Goal: Task Accomplishment & Management: Manage account settings

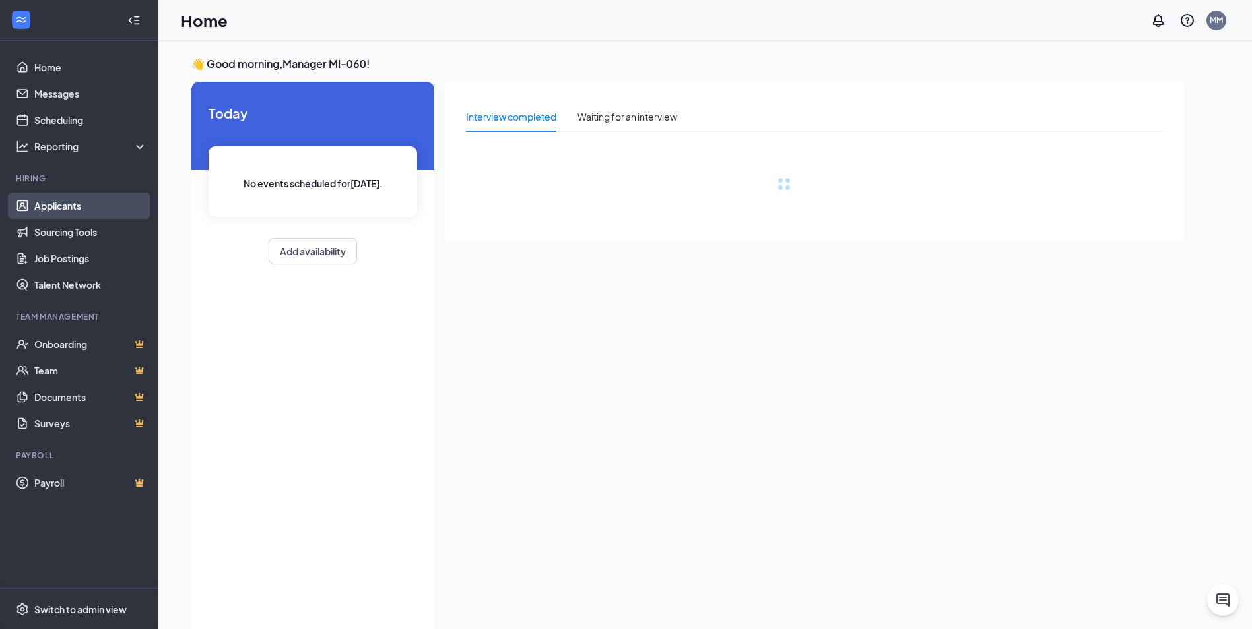
click at [84, 210] on link "Applicants" at bounding box center [90, 206] width 113 height 26
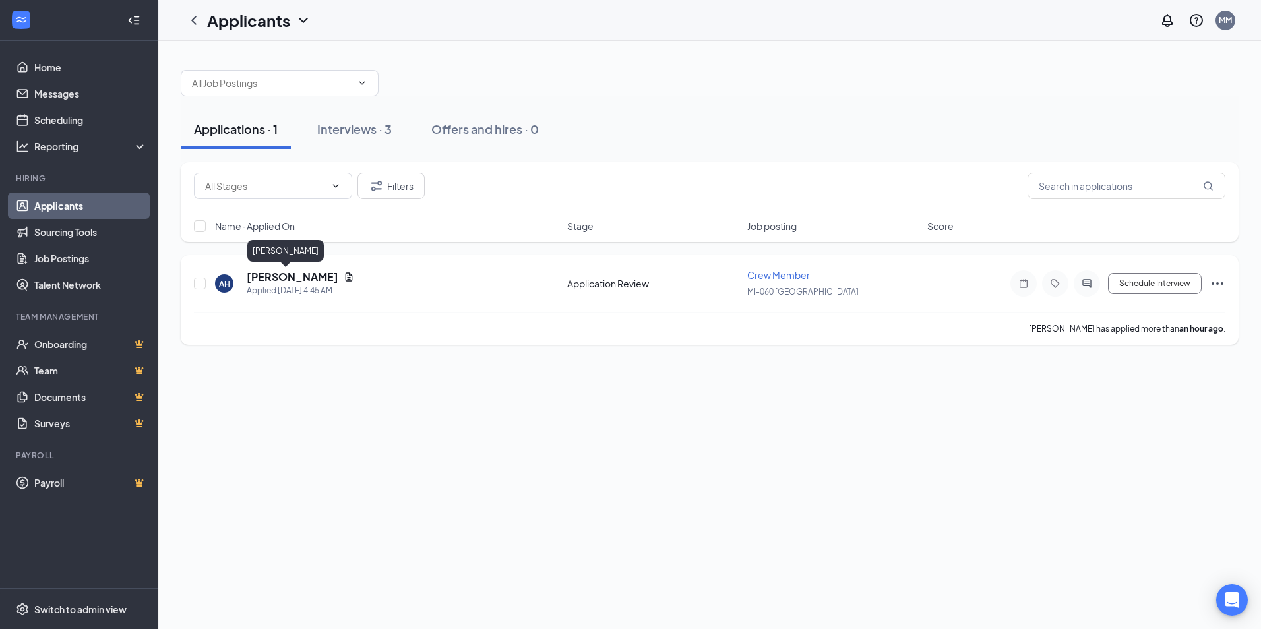
click at [267, 277] on h5 "[PERSON_NAME]" at bounding box center [293, 277] width 92 height 15
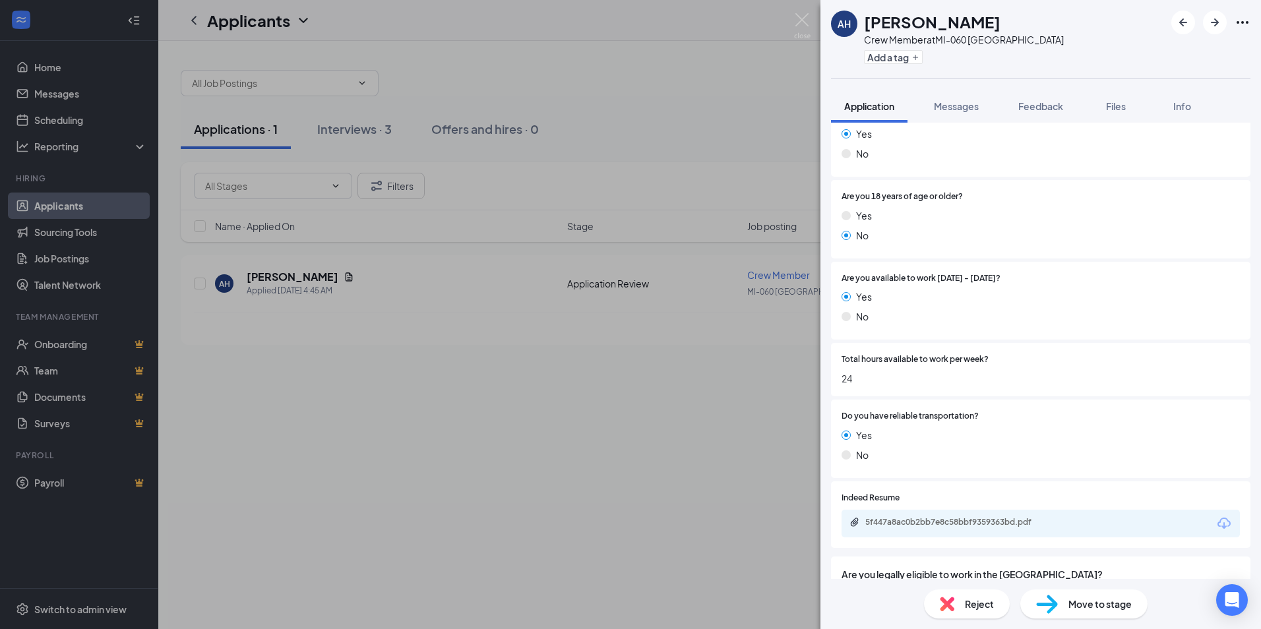
scroll to position [463, 0]
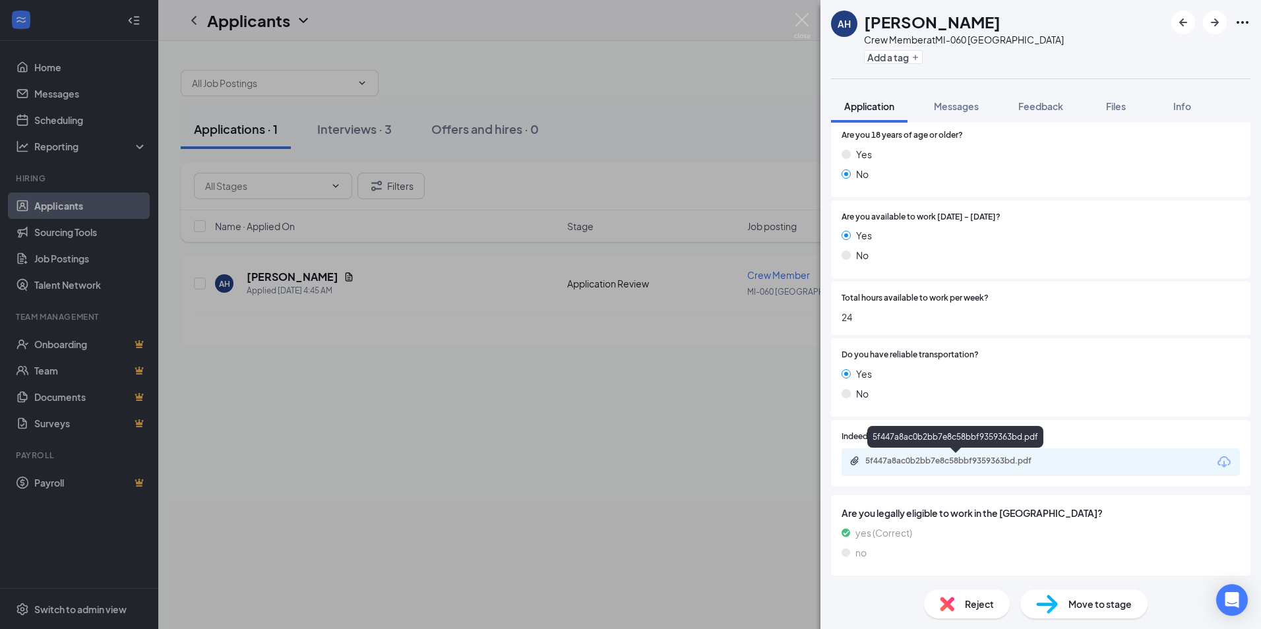
click at [956, 461] on div "5f447a8ac0b2bb7e8c58bbf9359363bd.pdf" at bounding box center [958, 461] width 185 height 11
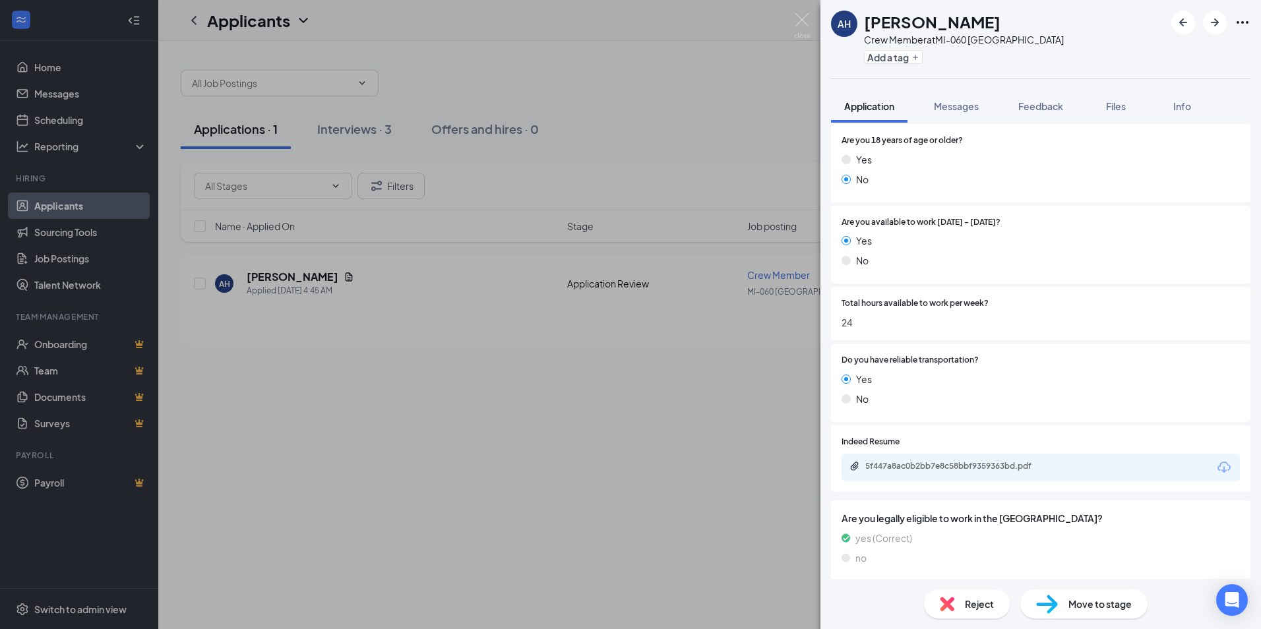
click at [947, 600] on img at bounding box center [947, 604] width 15 height 15
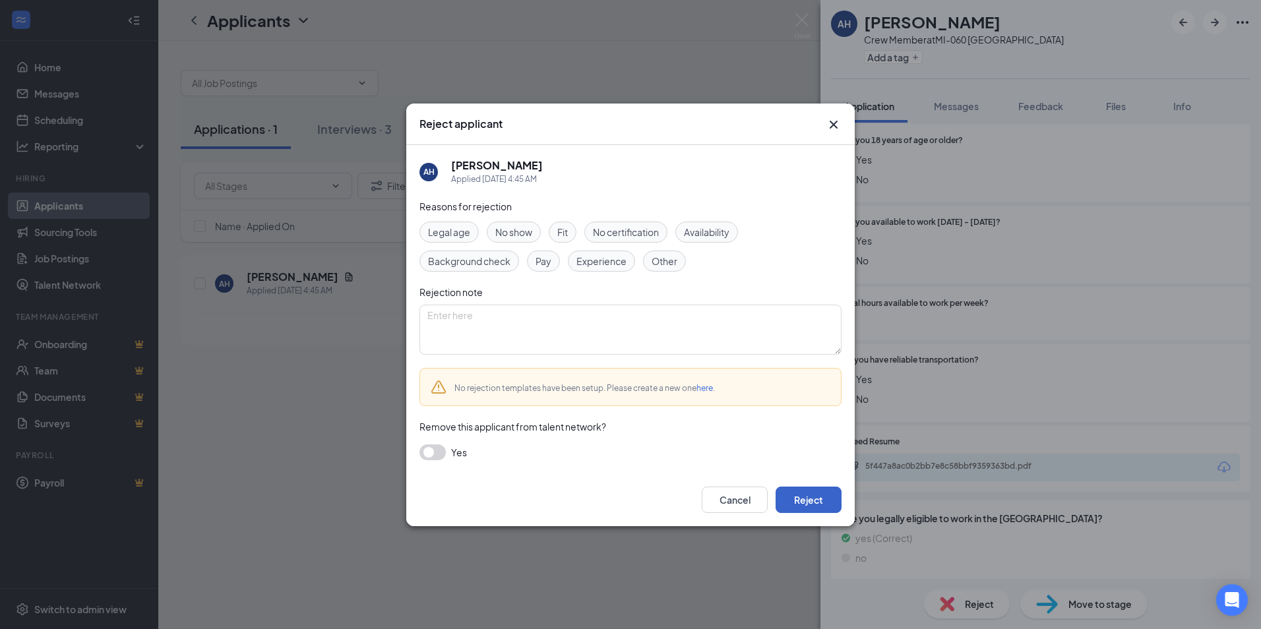
click at [814, 505] on button "Reject" at bounding box center [809, 500] width 66 height 26
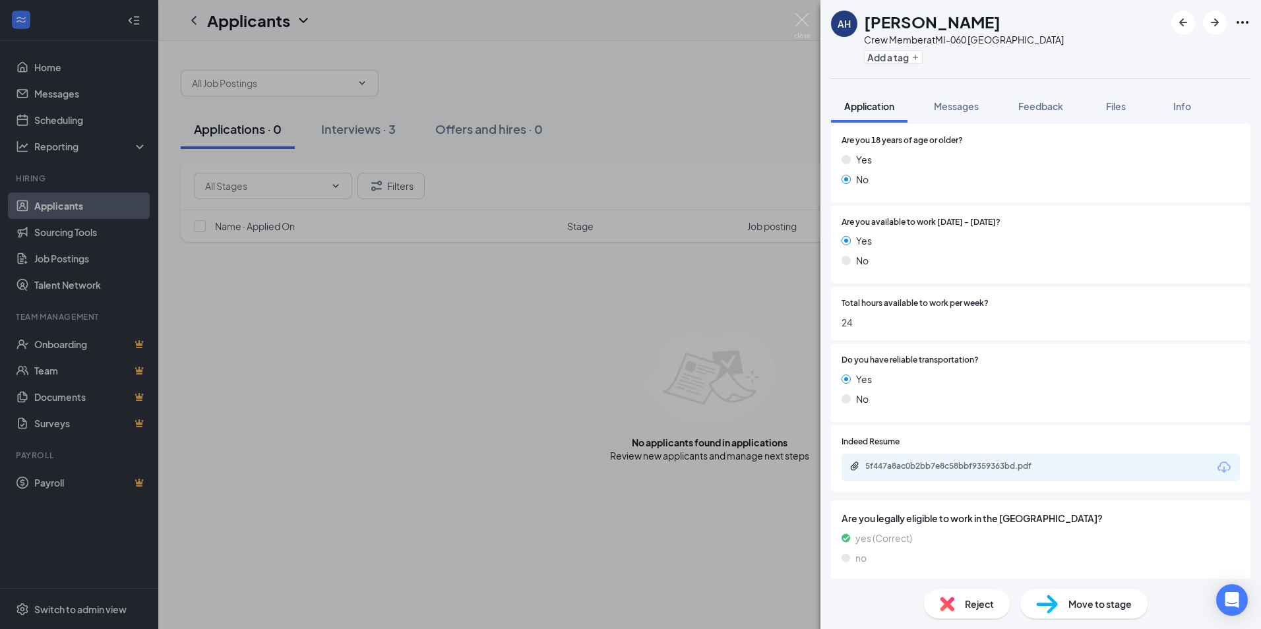
click at [49, 117] on div "AH [PERSON_NAME] Crew Member at [GEOGRAPHIC_DATA]-060 Westland Add a tag Applic…" at bounding box center [630, 314] width 1261 height 629
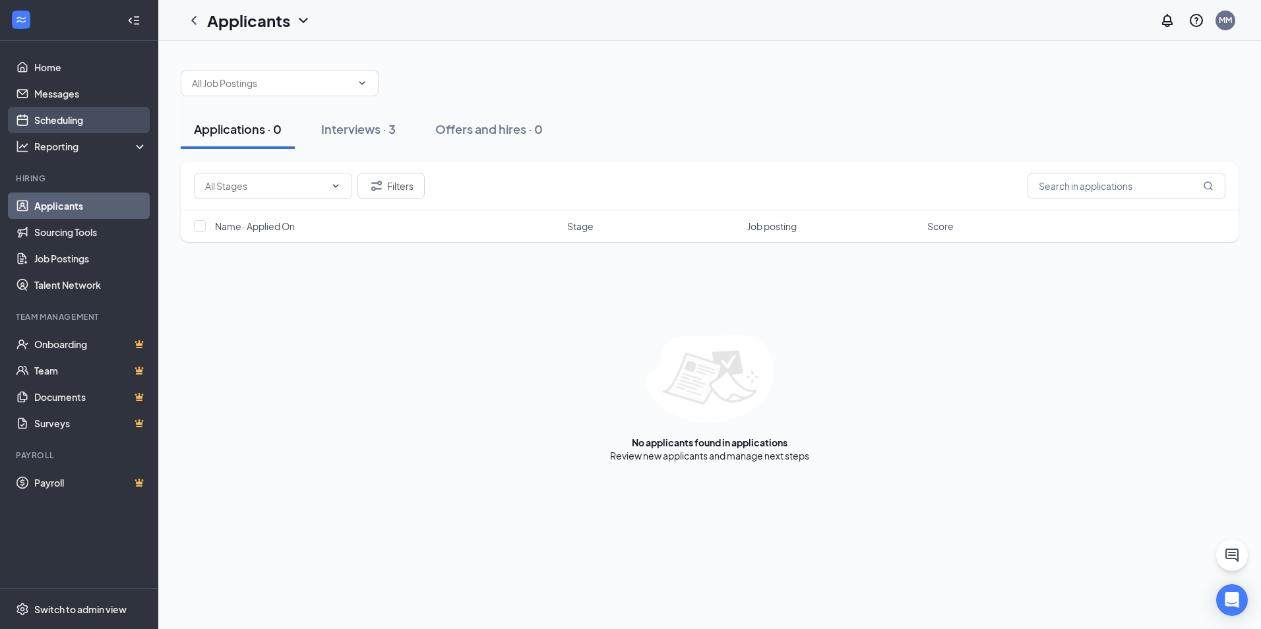
click at [51, 118] on link "Scheduling" at bounding box center [90, 120] width 113 height 26
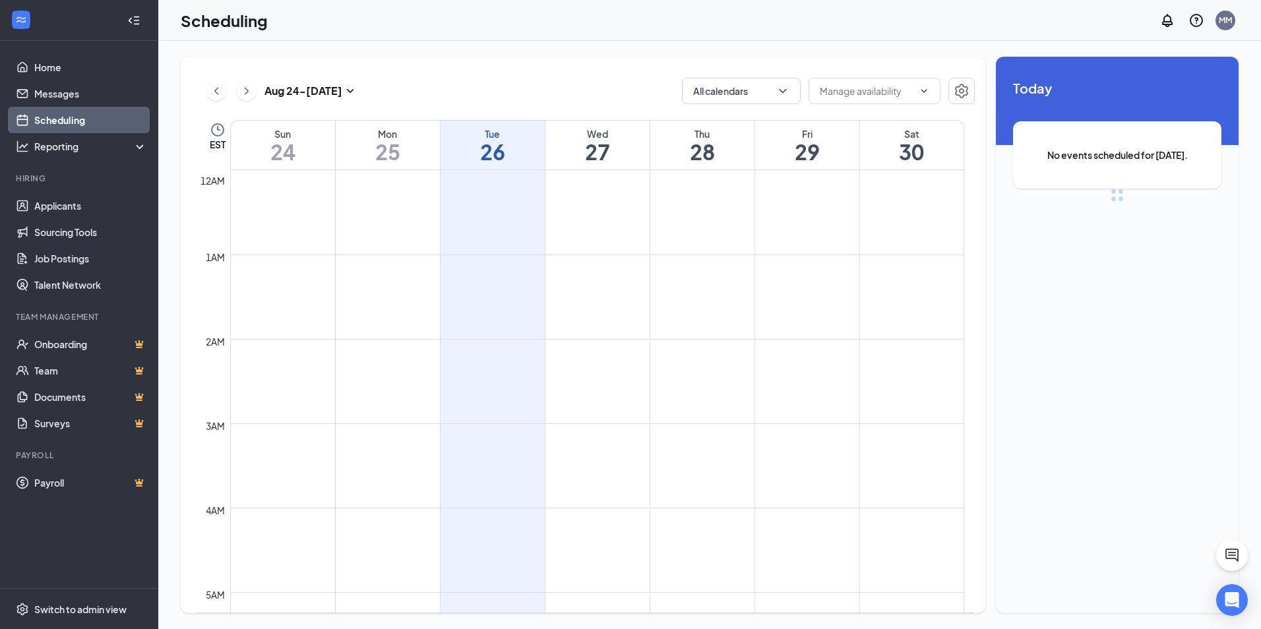
scroll to position [649, 0]
